Goal: Navigation & Orientation: Find specific page/section

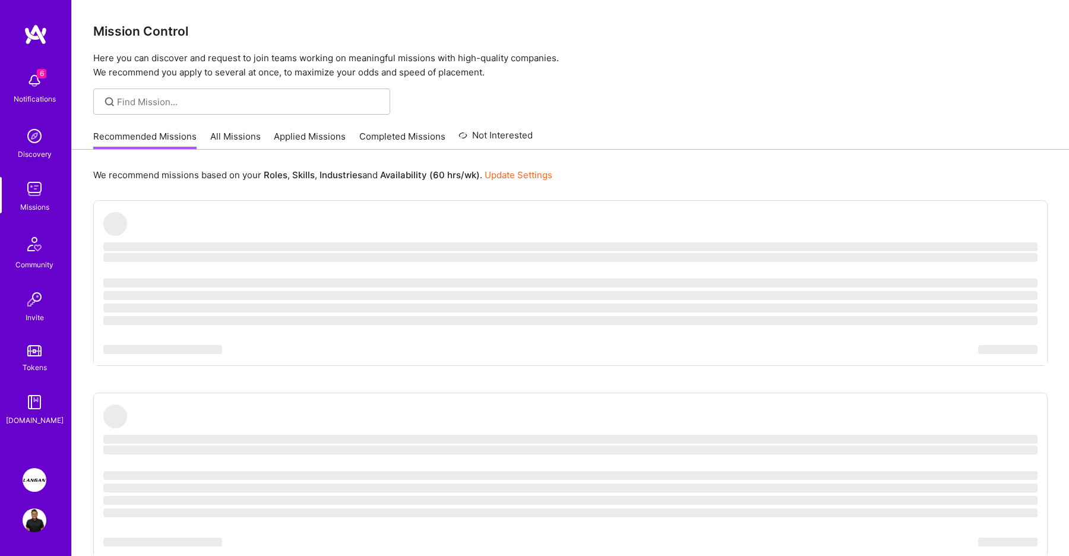
click at [33, 482] on img at bounding box center [35, 480] width 24 height 24
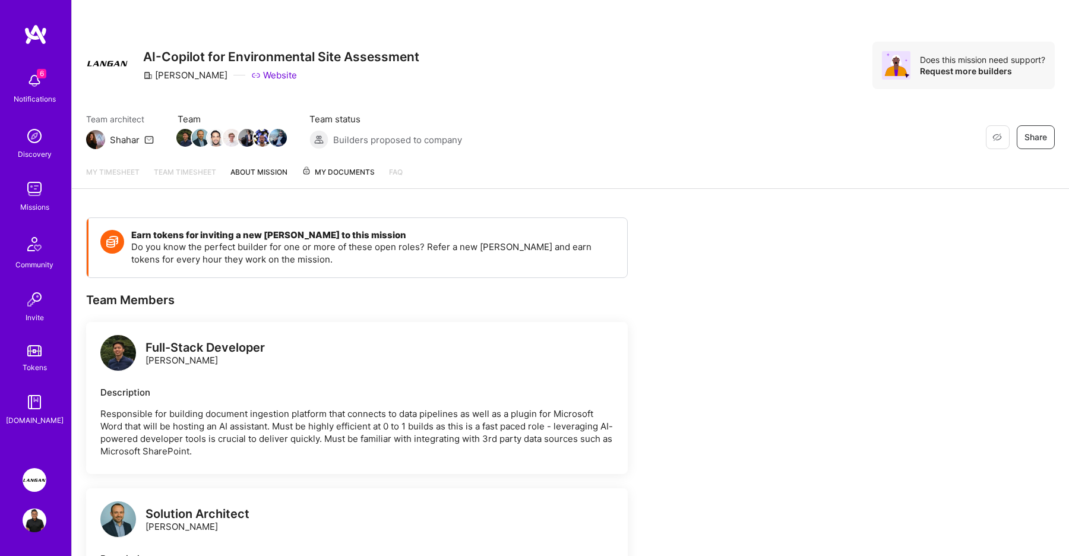
click at [184, 181] on link "Team timesheet" at bounding box center [185, 177] width 62 height 23
click at [124, 172] on link "My timesheet" at bounding box center [112, 177] width 53 height 23
click at [226, 166] on div "My timesheet Team timesheet About Mission My Documents FAQ Team Pulse" at bounding box center [570, 172] width 997 height 33
click at [270, 172] on link "About Mission" at bounding box center [258, 177] width 57 height 23
click at [330, 167] on span "My Documents" at bounding box center [338, 172] width 73 height 13
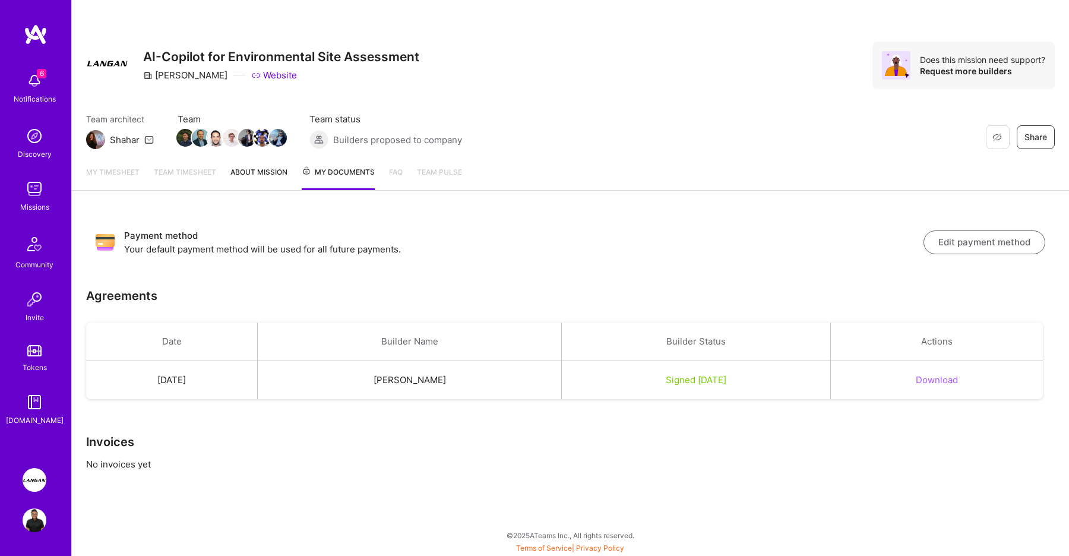
click at [42, 517] on img at bounding box center [35, 520] width 24 height 24
